Goal: Task Accomplishment & Management: Manage account settings

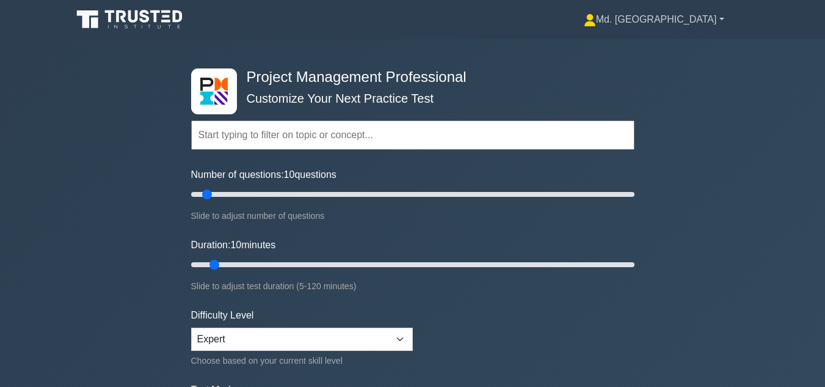
click at [718, 18] on link "Md. [GEOGRAPHIC_DATA]" at bounding box center [654, 19] width 199 height 24
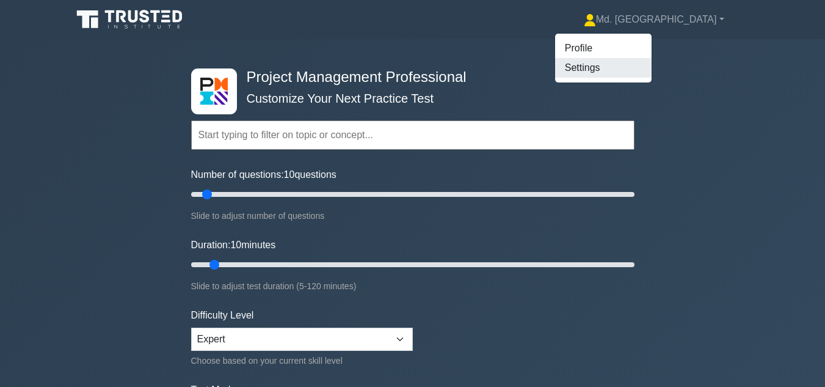
click at [652, 69] on link "Settings" at bounding box center [603, 68] width 97 height 20
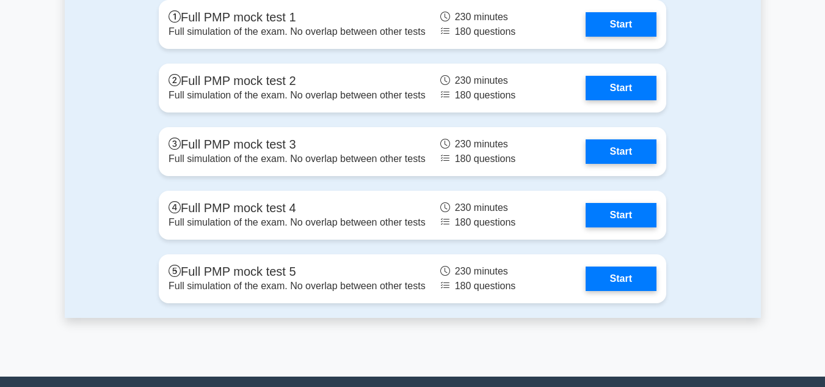
scroll to position [3908, 0]
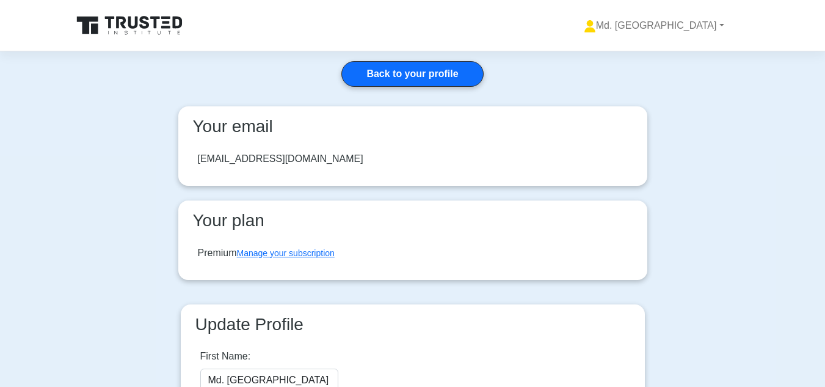
click at [368, 158] on div "[EMAIL_ADDRESS][DOMAIN_NAME]" at bounding box center [413, 159] width 450 height 34
drag, startPoint x: 368, startPoint y: 158, endPoint x: 202, endPoint y: 160, distance: 165.6
click at [202, 160] on div "golam.rabbany@mutualtrustbank.com" at bounding box center [413, 159] width 450 height 34
copy div "golam.rabbany@mutualtrustbank.com"
click at [739, 135] on main "Back to your profile Your email golam.rabbany@mutualtrustbank.com Your plan Pre…" at bounding box center [412, 287] width 825 height 472
